Goal: Task Accomplishment & Management: Complete application form

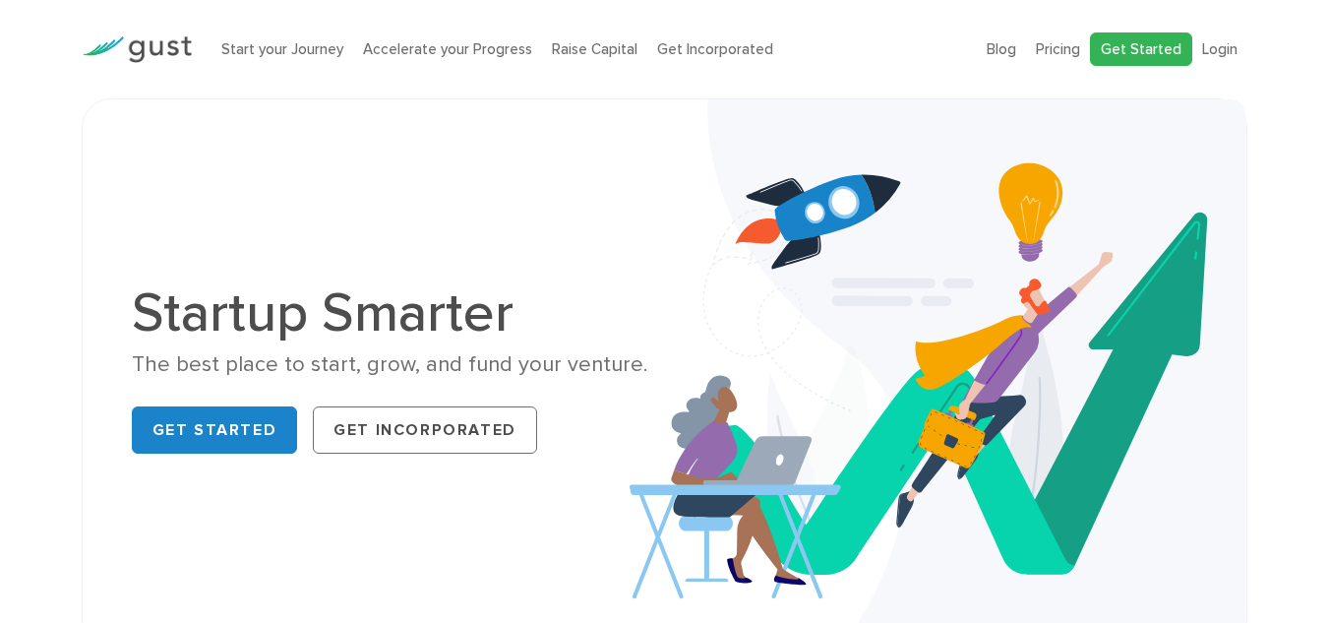
click at [1167, 52] on link "Get Started" at bounding box center [1141, 49] width 102 height 34
